Goal: Navigation & Orientation: Find specific page/section

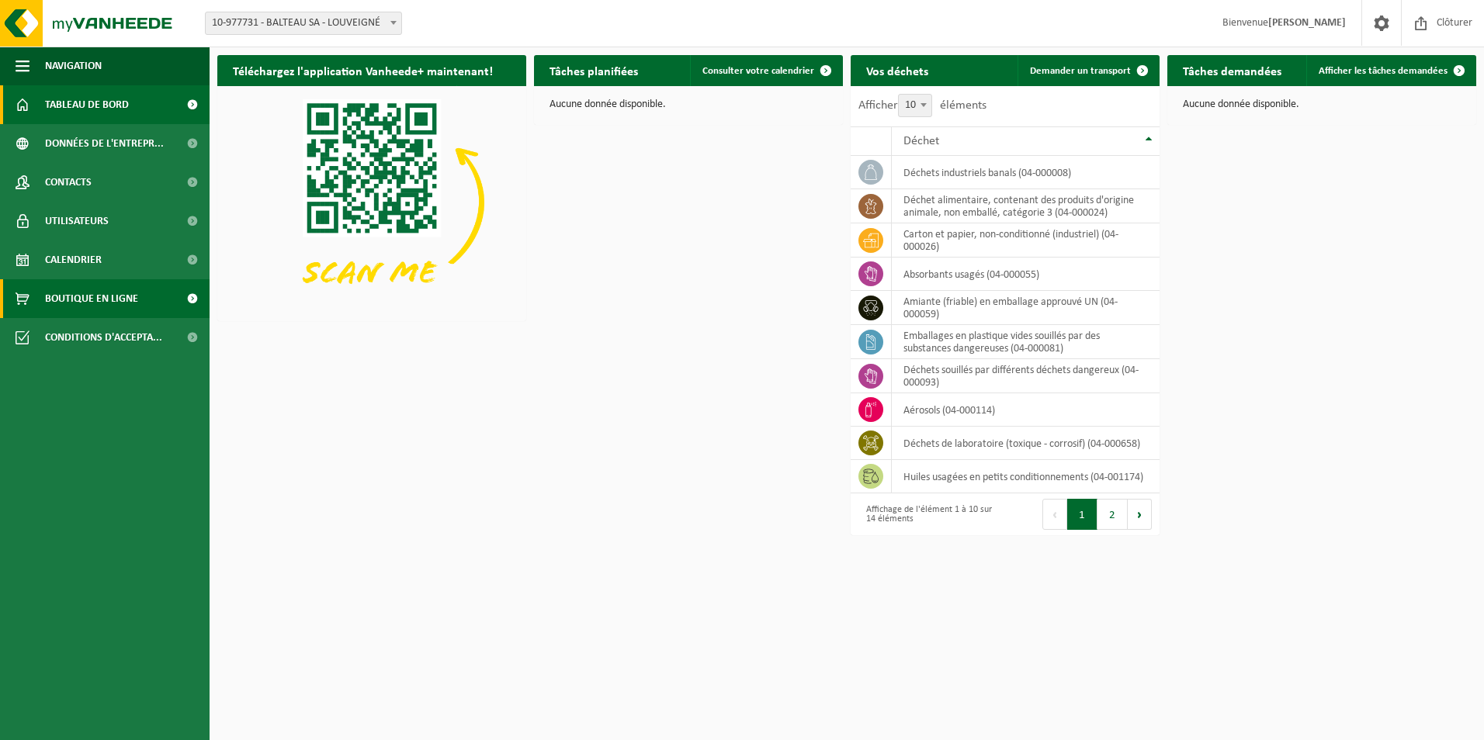
click at [94, 301] on span "Boutique en ligne" at bounding box center [91, 298] width 93 height 39
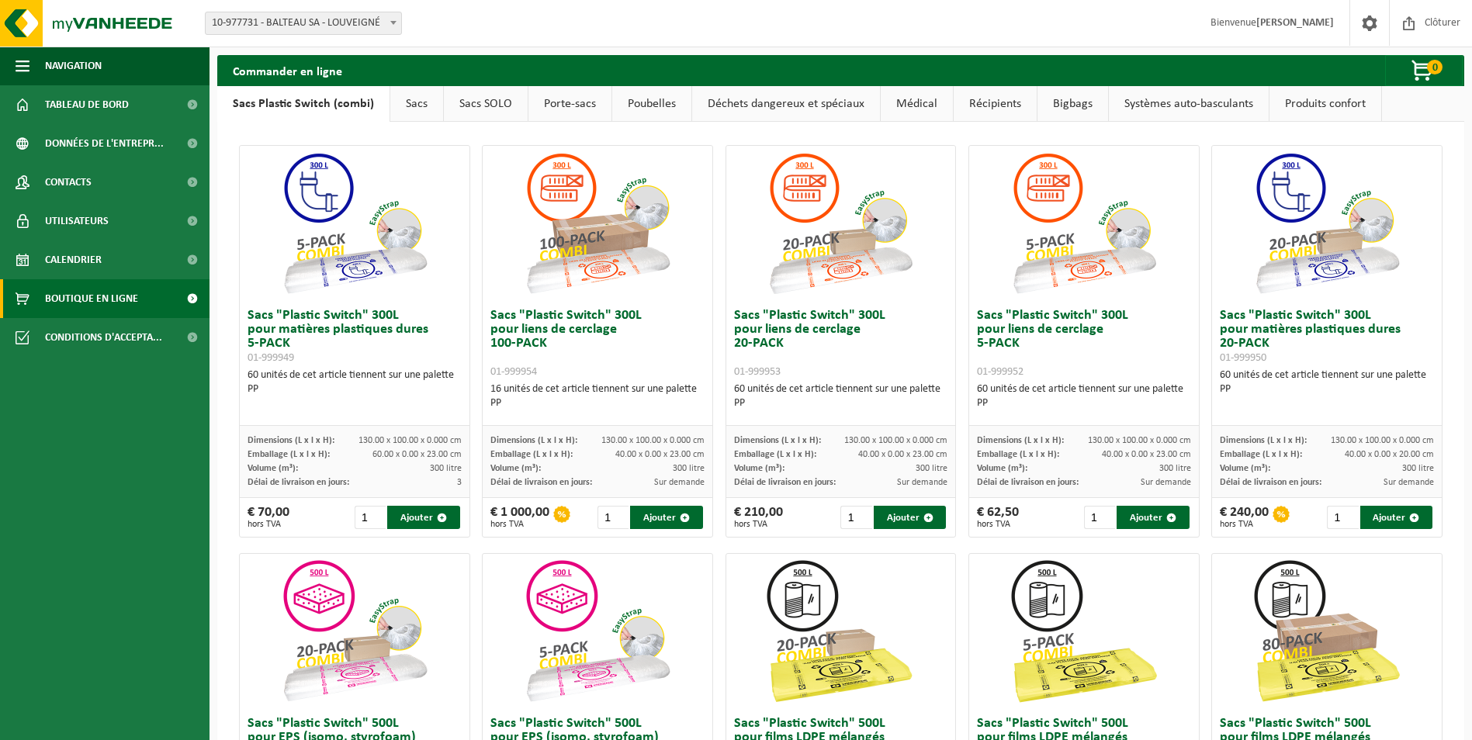
click at [830, 101] on link "Déchets dangereux et spéciaux" at bounding box center [786, 104] width 188 height 36
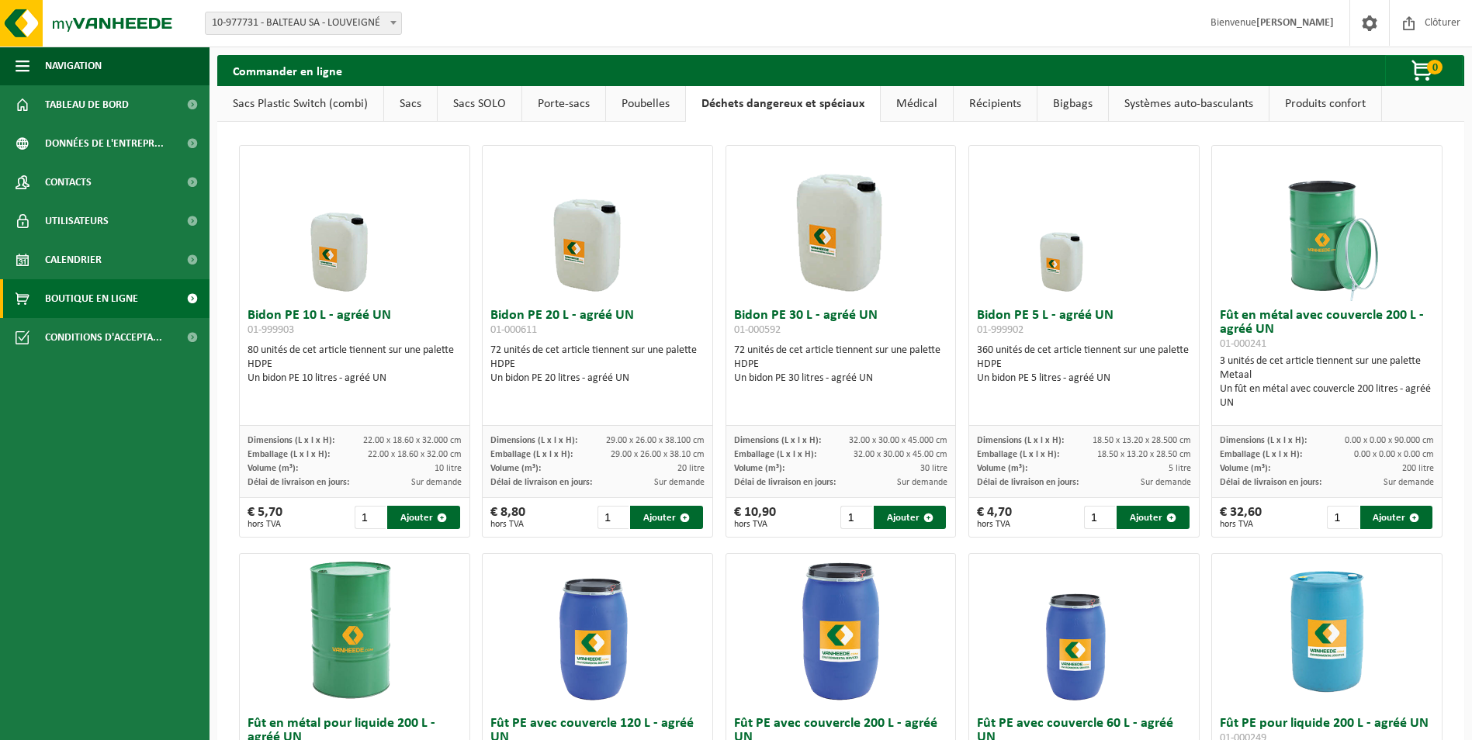
click at [304, 103] on link "Sacs Plastic Switch (combi)" at bounding box center [300, 104] width 166 height 36
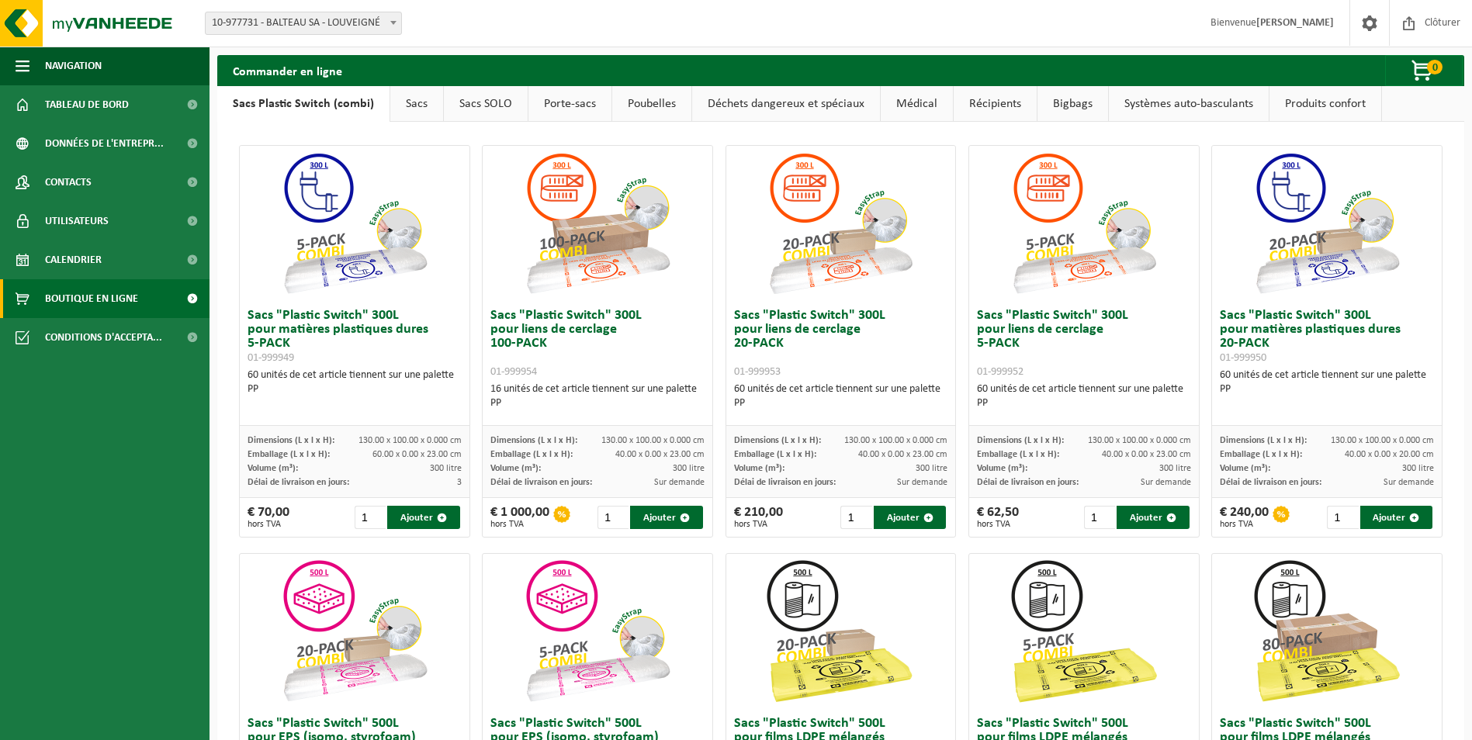
click at [414, 102] on link "Sacs" at bounding box center [416, 104] width 53 height 36
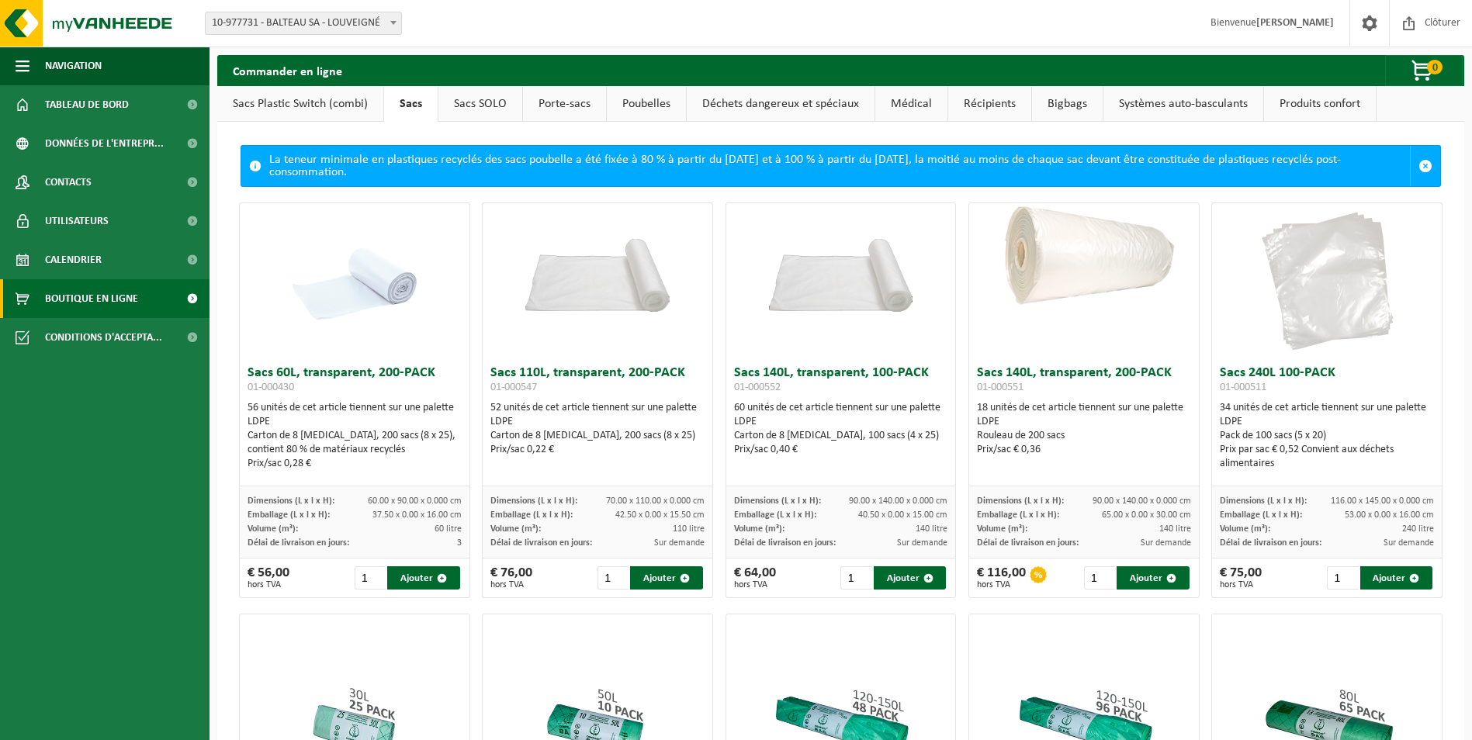
click at [499, 92] on link "Sacs SOLO" at bounding box center [480, 104] width 84 height 36
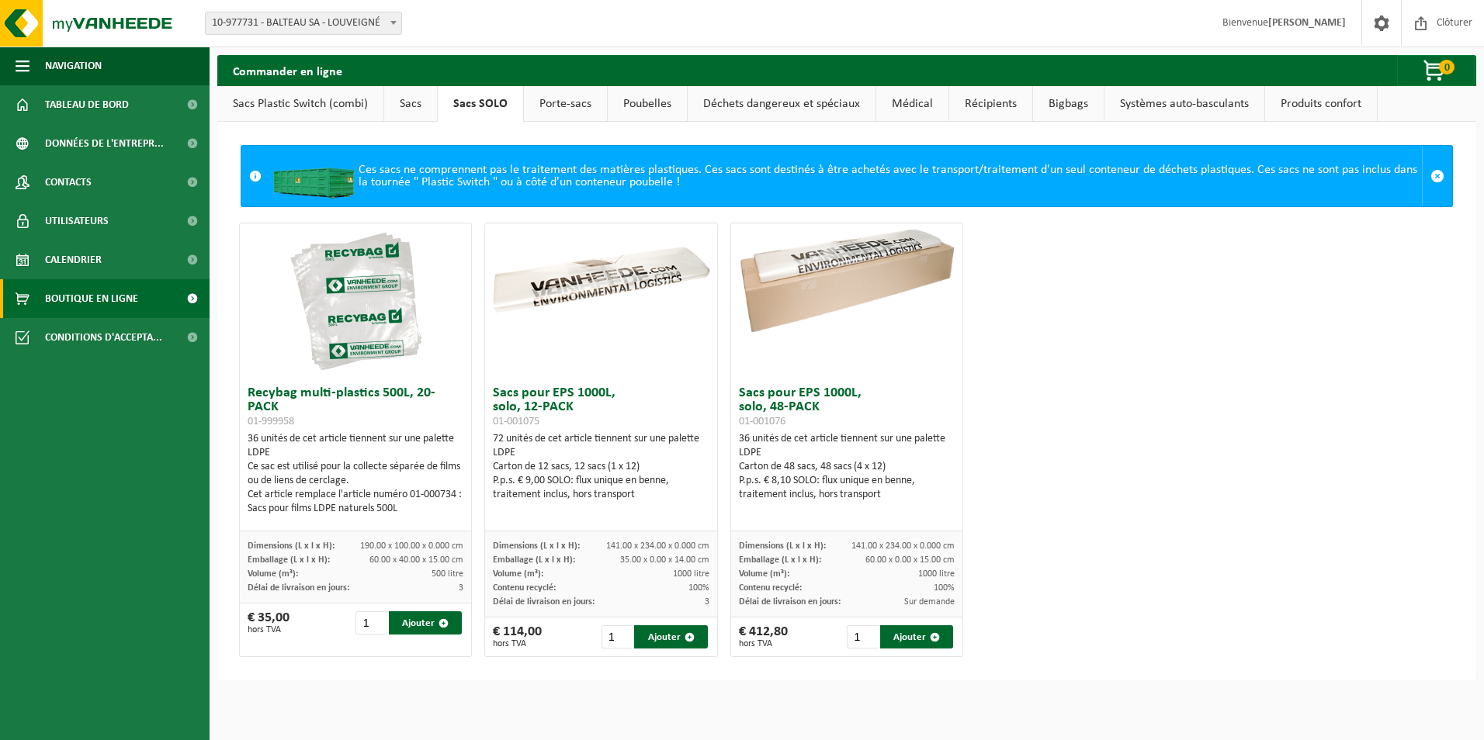
click at [575, 106] on link "Porte-sacs" at bounding box center [565, 104] width 83 height 36
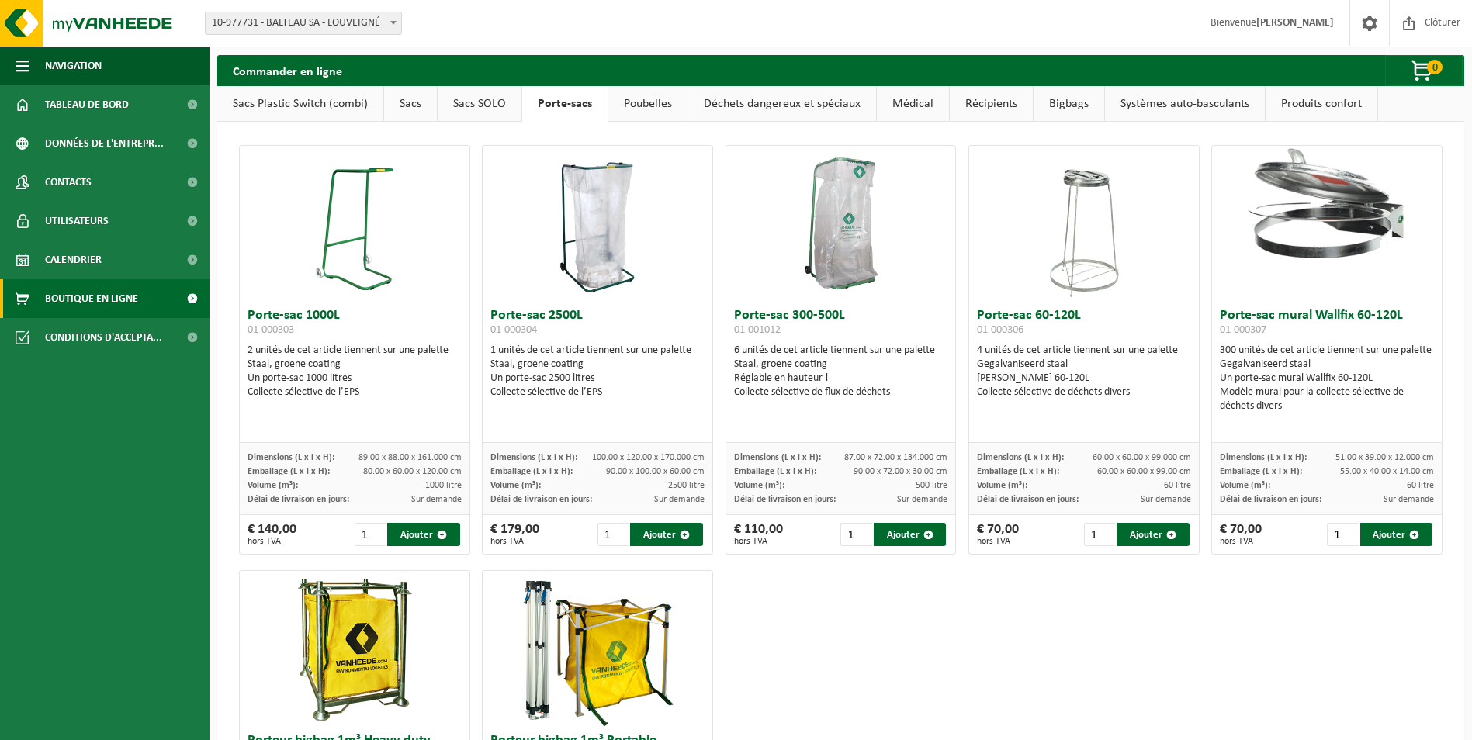
click at [1128, 105] on link "Systèmes auto-basculants" at bounding box center [1185, 104] width 160 height 36
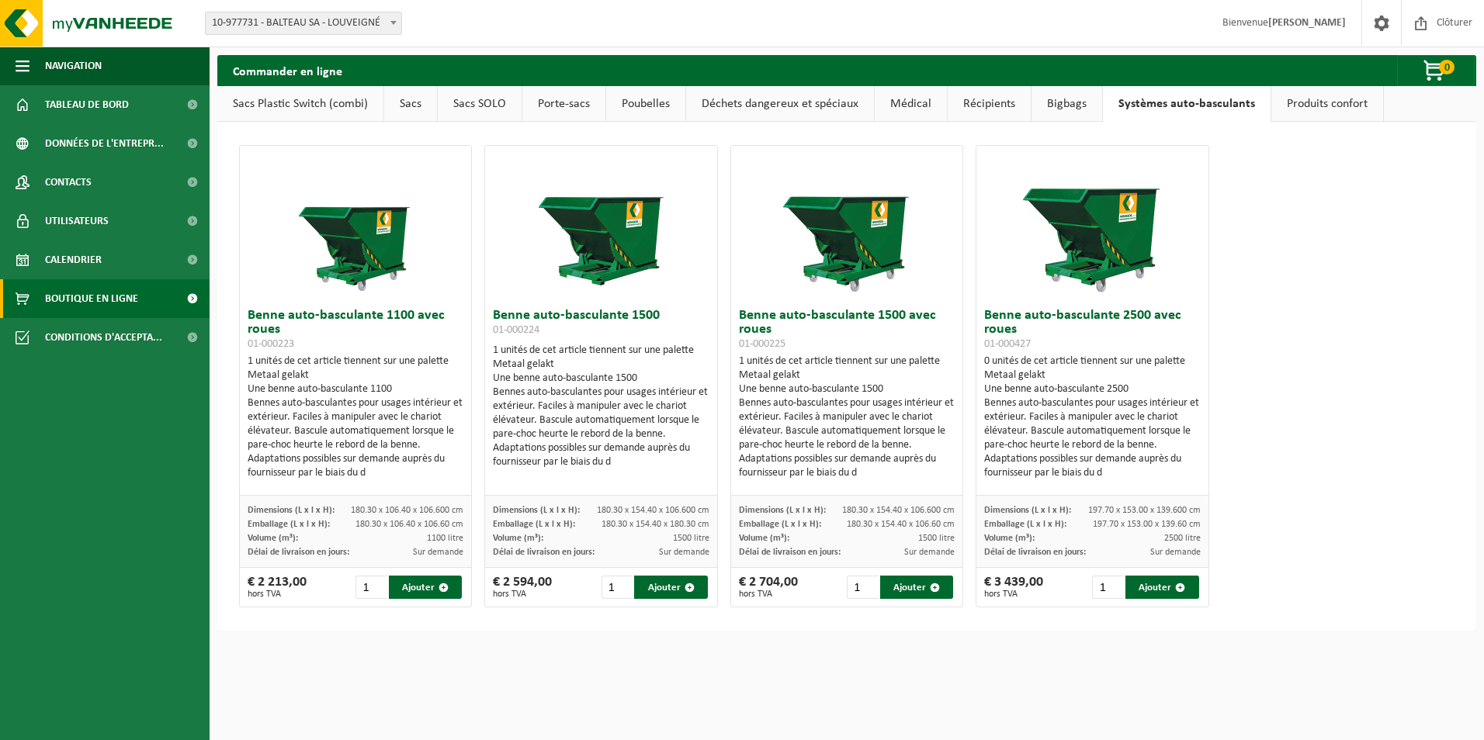
click at [995, 106] on link "Récipients" at bounding box center [989, 104] width 83 height 36
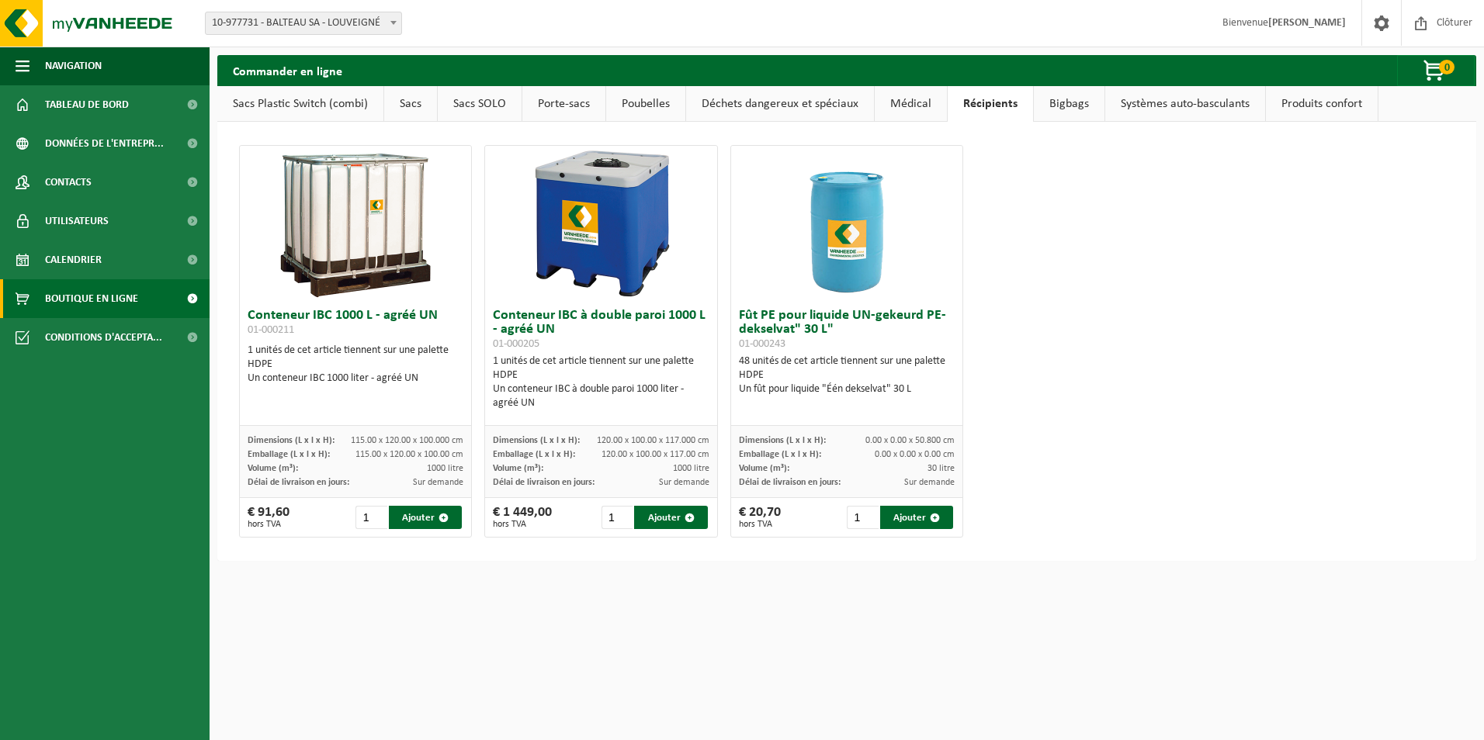
click at [1060, 103] on link "Bigbags" at bounding box center [1069, 104] width 71 height 36
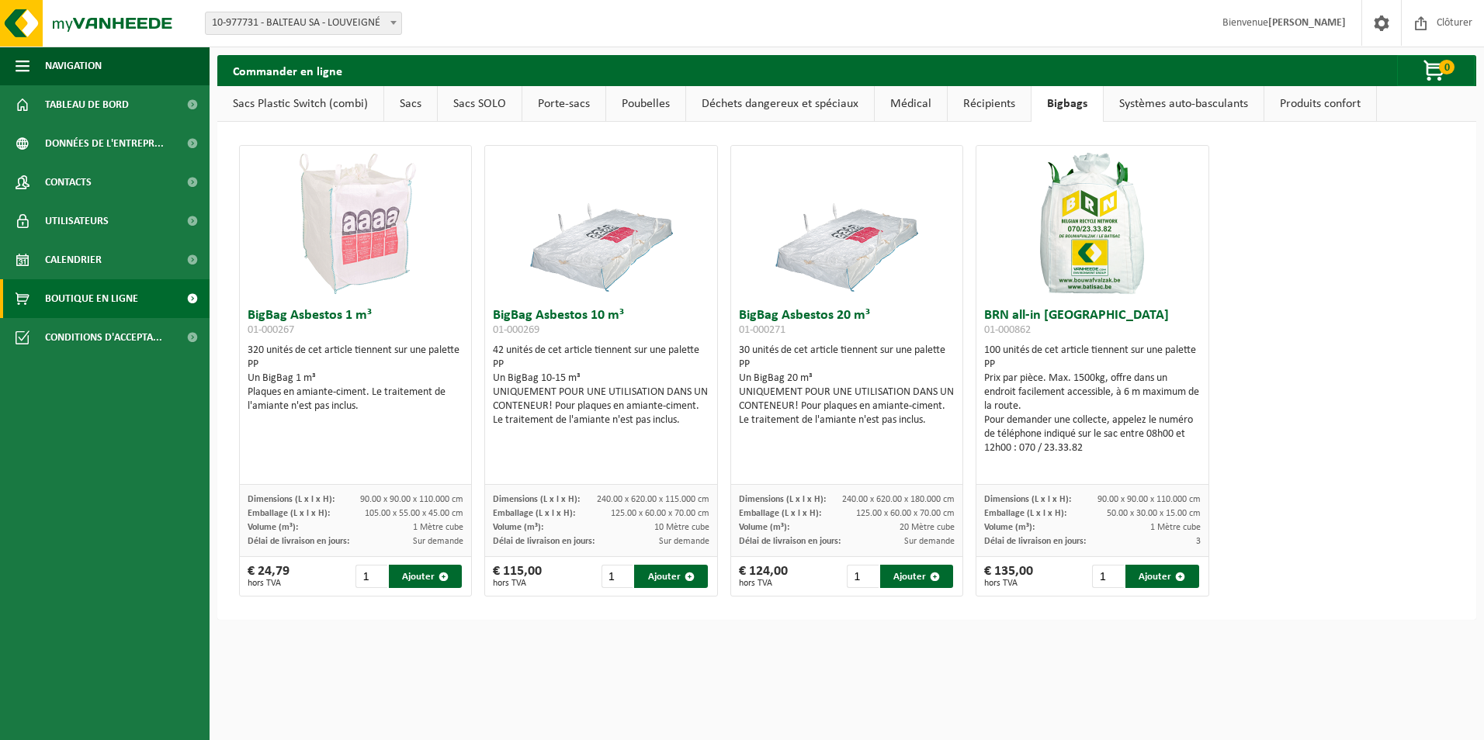
click at [1121, 106] on link "Systèmes auto-basculants" at bounding box center [1184, 104] width 160 height 36
